Goal: Check status: Check status

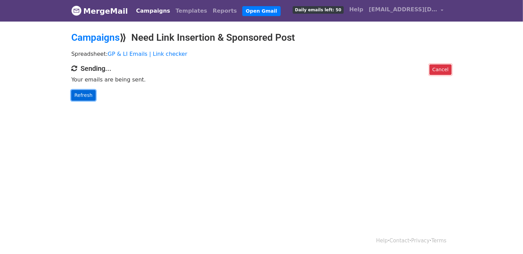
click at [88, 96] on link "Refresh" at bounding box center [83, 95] width 24 height 11
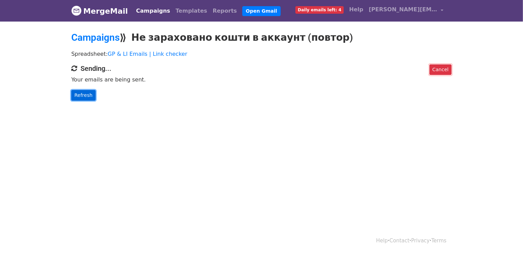
click at [84, 96] on link "Refresh" at bounding box center [83, 95] width 24 height 11
click at [84, 97] on link "Refresh" at bounding box center [83, 95] width 24 height 11
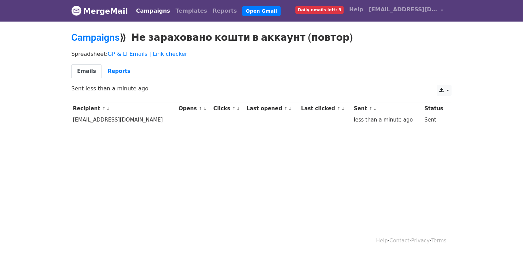
click at [128, 118] on td "[EMAIL_ADDRESS][DOMAIN_NAME]" at bounding box center [124, 119] width 106 height 11
click at [263, 121] on td at bounding box center [272, 119] width 54 height 11
